Goal: Information Seeking & Learning: Learn about a topic

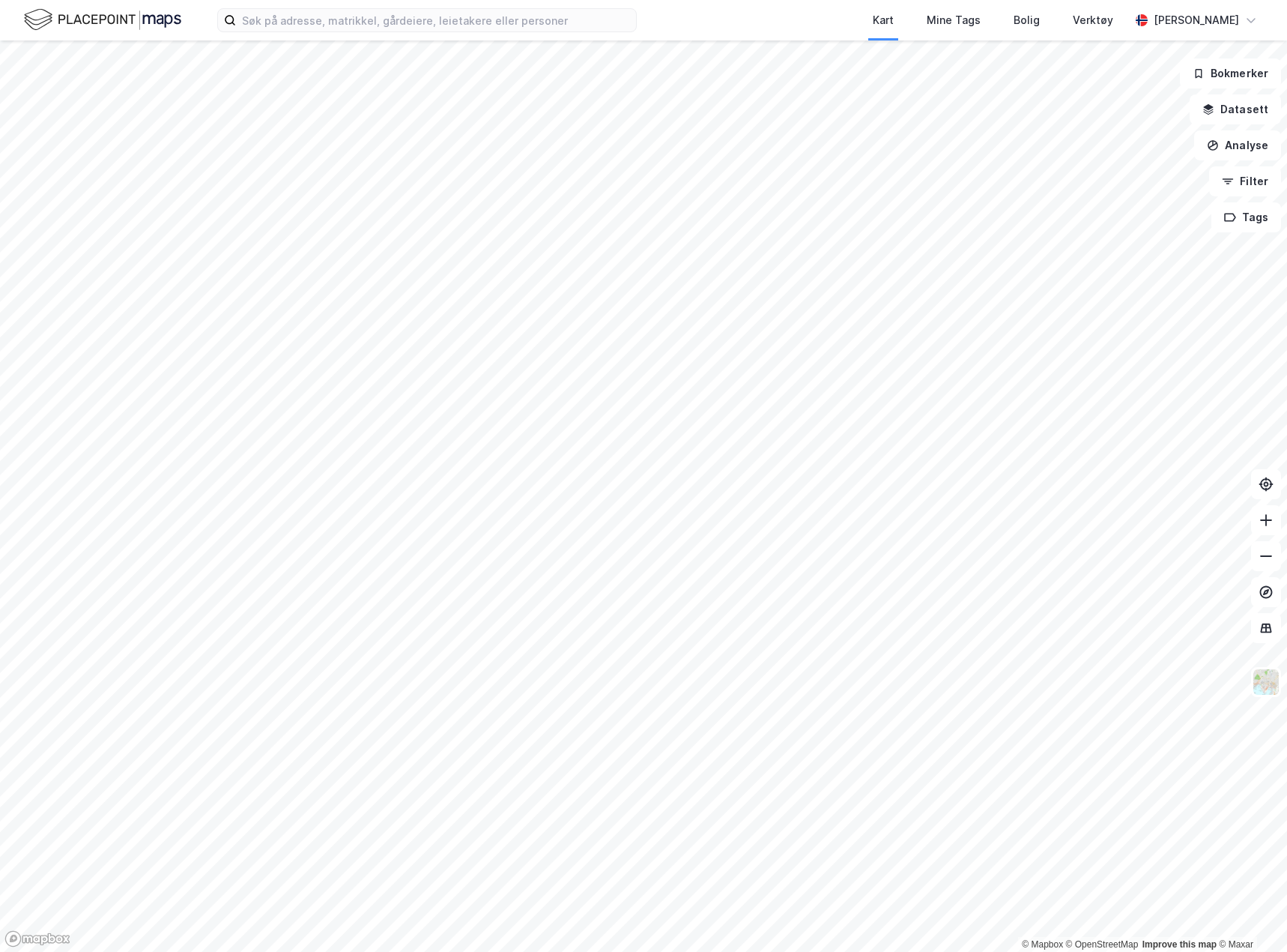
click at [368, 34] on div "Kart Mine Tags Bolig Verktøy [PERSON_NAME]" at bounding box center [644, 20] width 1287 height 40
click at [368, 25] on input at bounding box center [435, 19] width 400 height 22
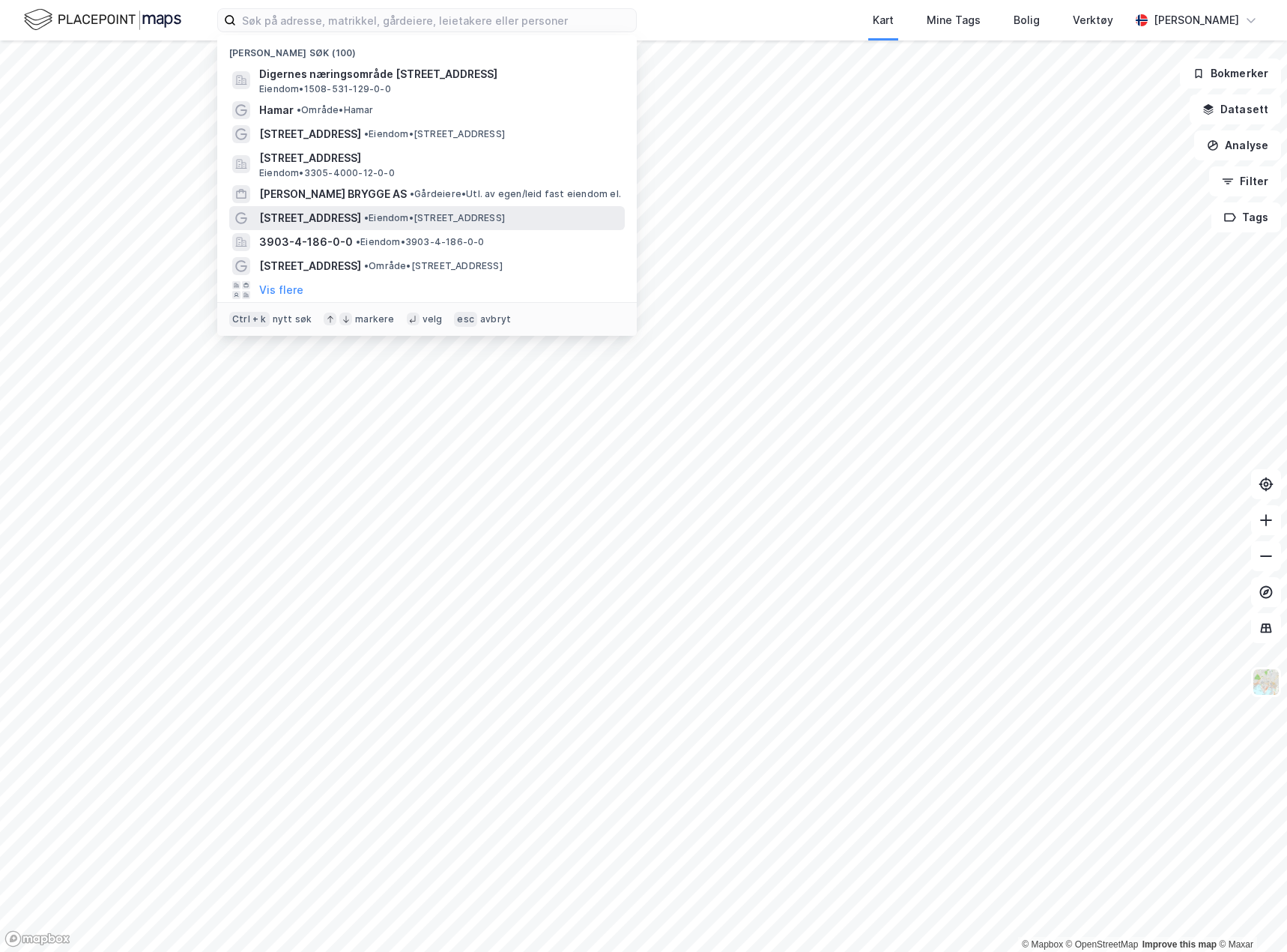
click at [405, 222] on span "• Eiendom • [STREET_ADDRESS]" at bounding box center [434, 218] width 141 height 12
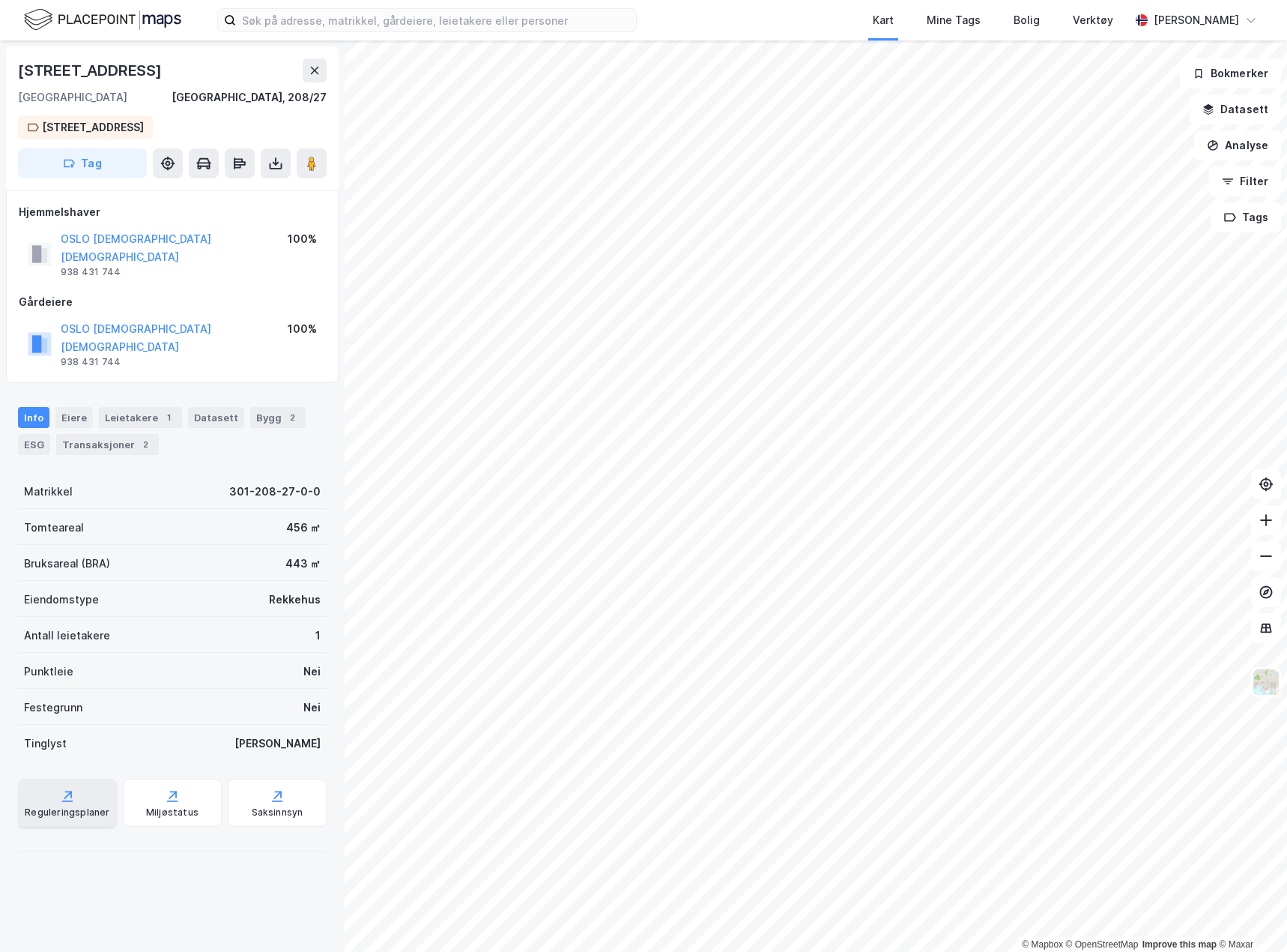
click at [69, 800] on icon at bounding box center [67, 801] width 11 height 2
click at [75, 779] on div "Reguleringsplaner" at bounding box center [67, 803] width 99 height 48
click at [70, 779] on div "Reguleringsplaner" at bounding box center [67, 803] width 99 height 48
